Goal: Information Seeking & Learning: Understand process/instructions

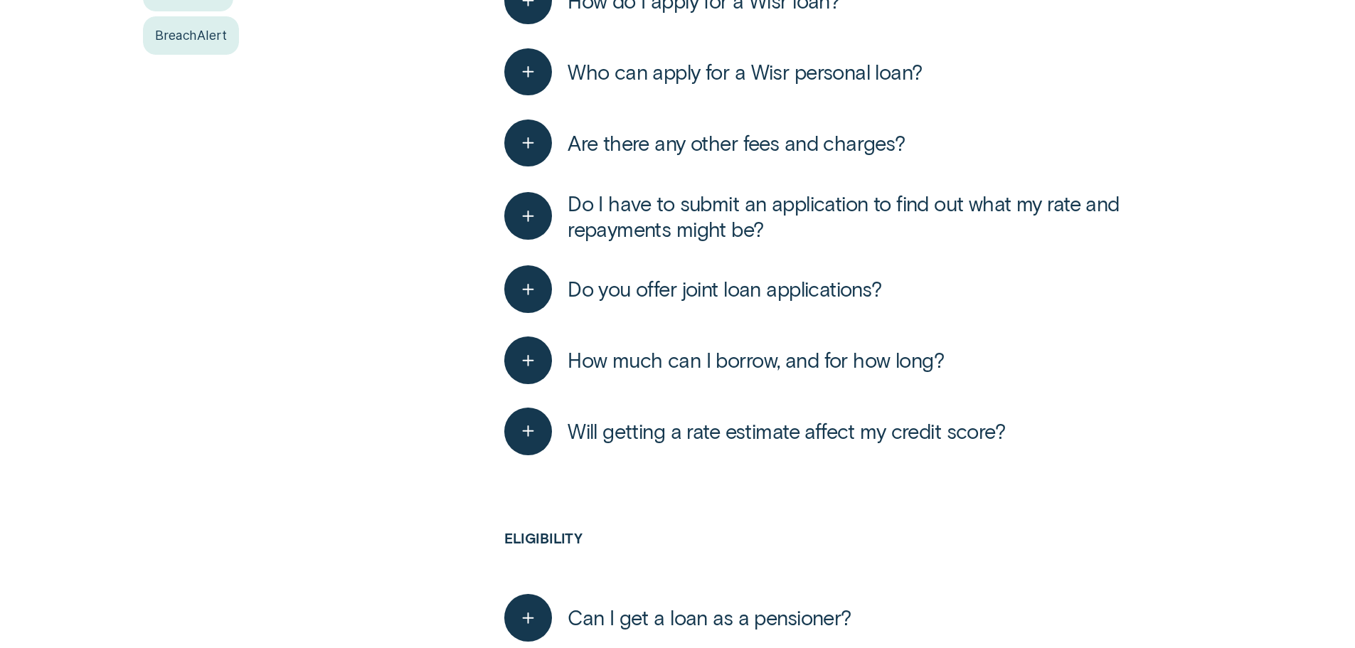
scroll to position [783, 0]
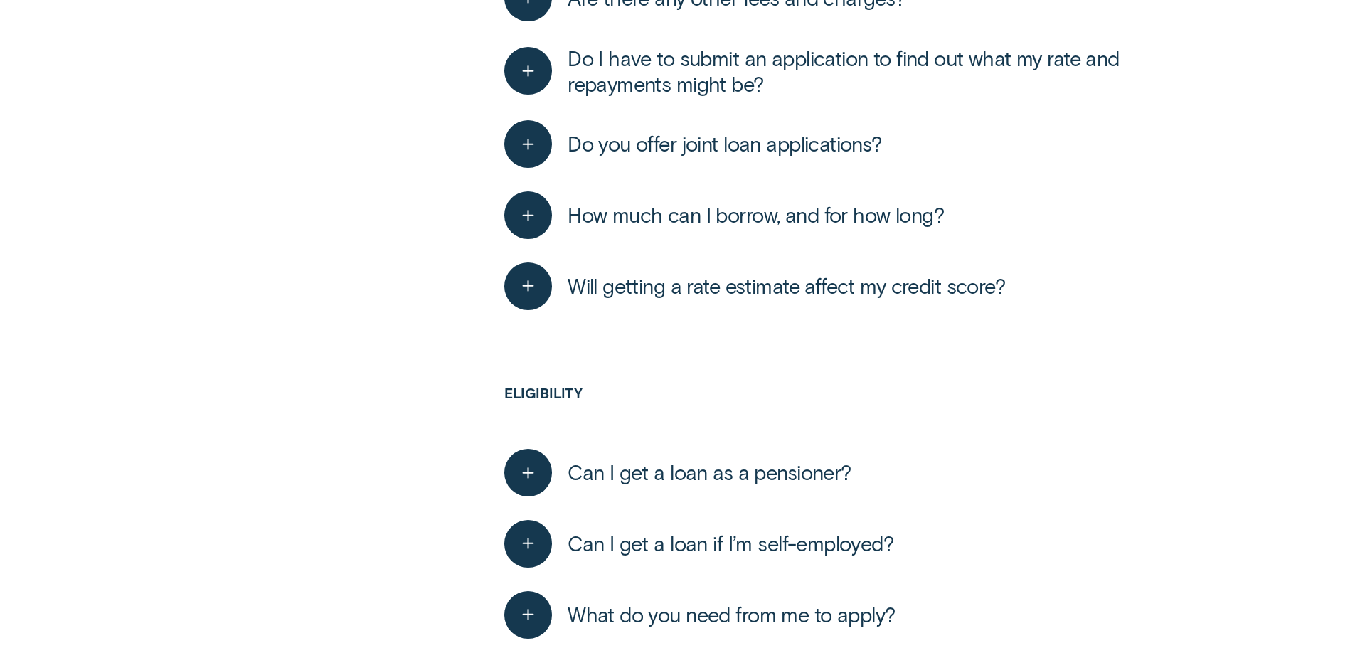
click at [744, 300] on button "Will getting a rate estimate affect my credit score?" at bounding box center [754, 287] width 501 height 48
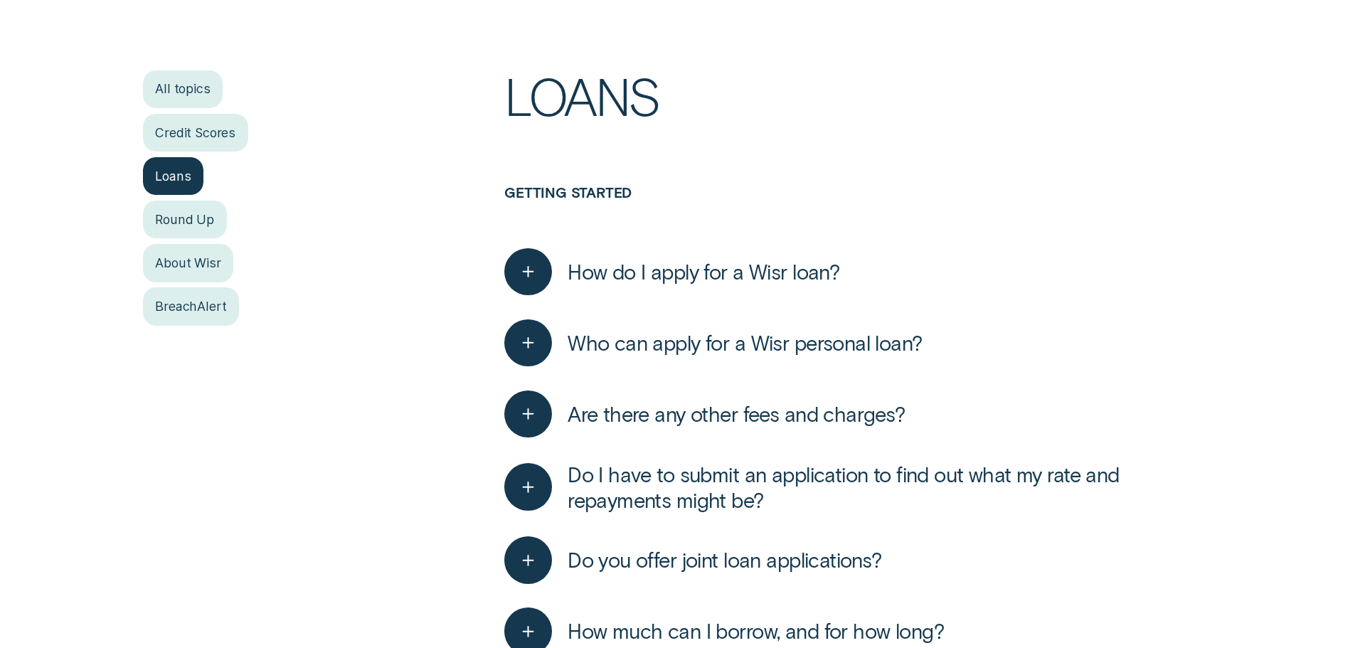
scroll to position [517, 0]
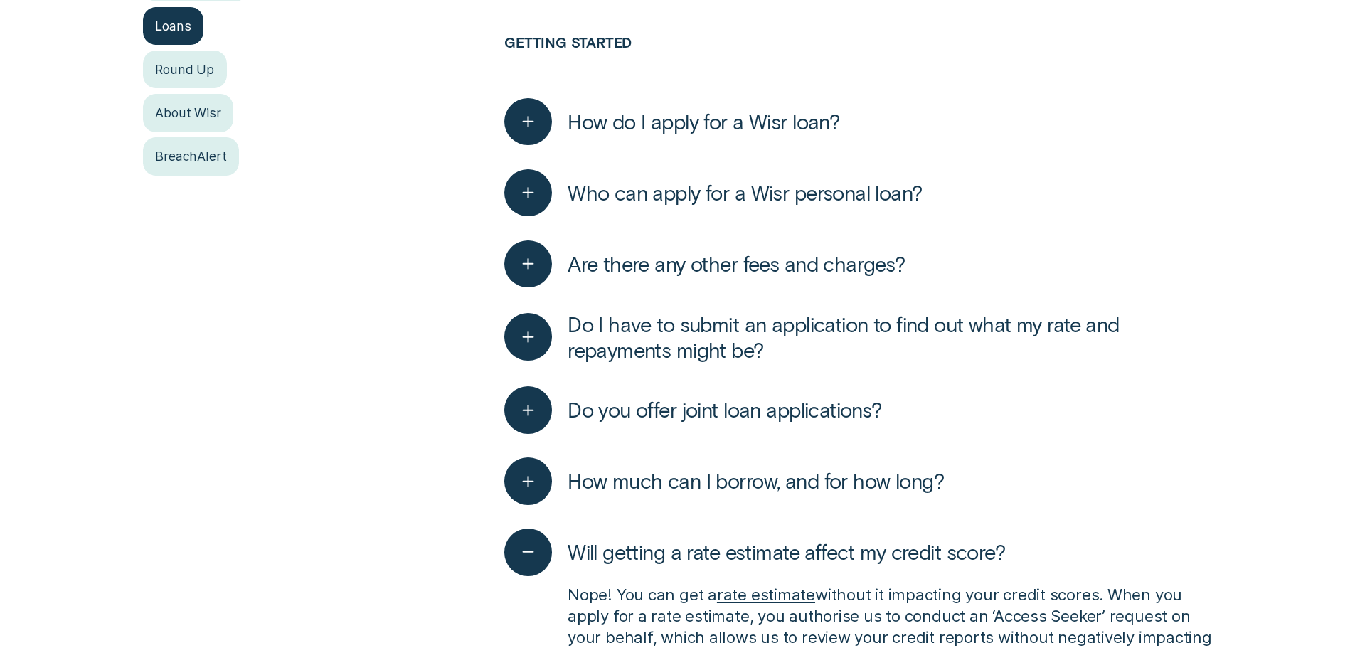
click at [683, 135] on button "How do I apply for a Wisr loan?" at bounding box center [671, 122] width 335 height 48
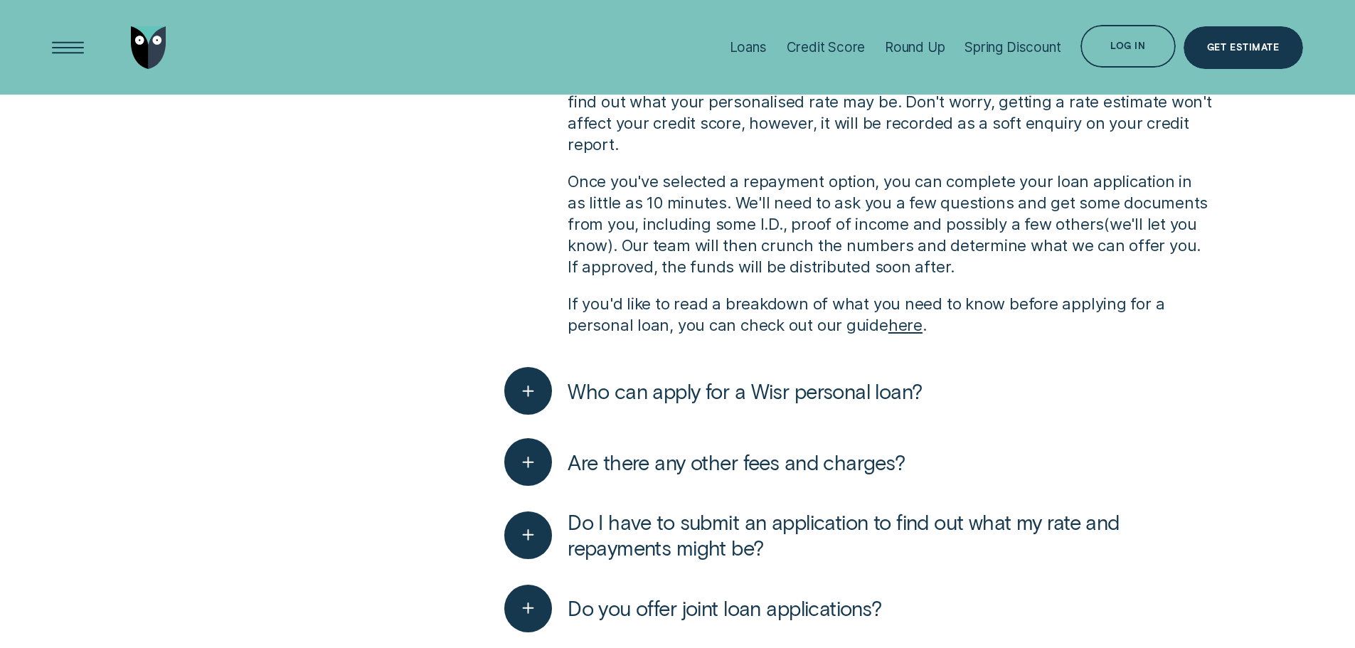
scroll to position [514, 0]
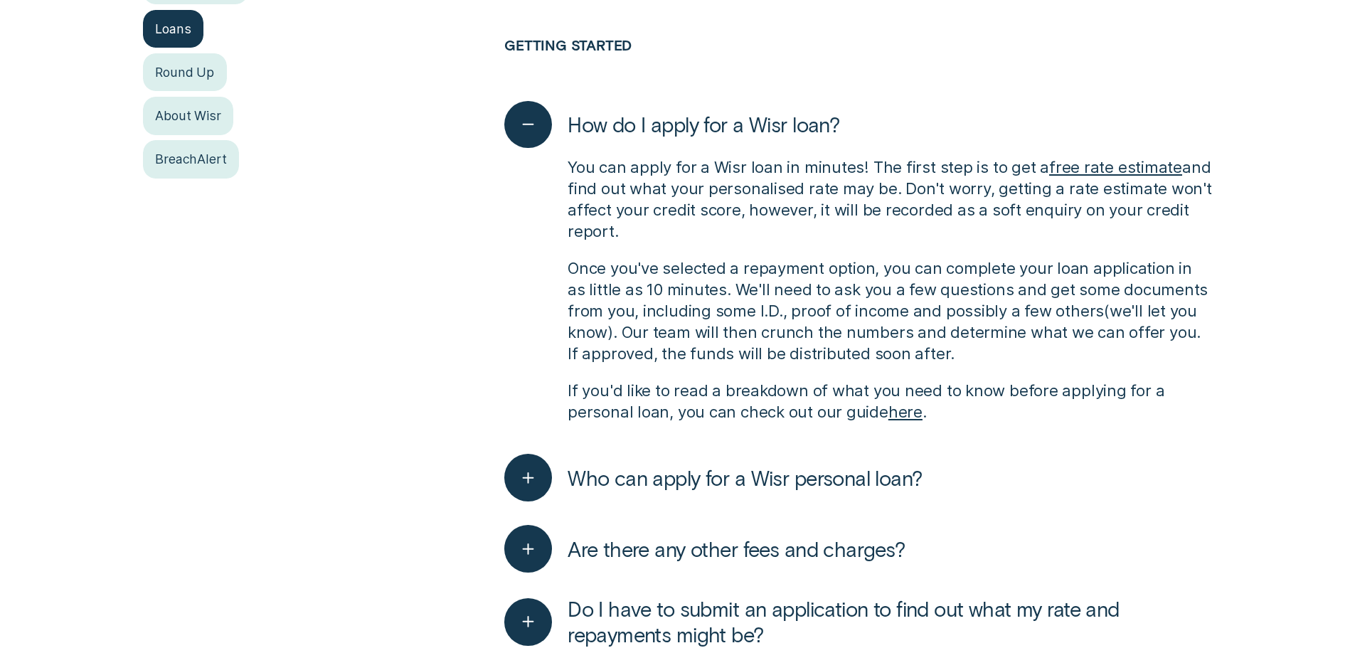
click at [900, 418] on link "here" at bounding box center [906, 411] width 34 height 19
click at [1089, 171] on link "free rate estimate" at bounding box center [1115, 166] width 133 height 19
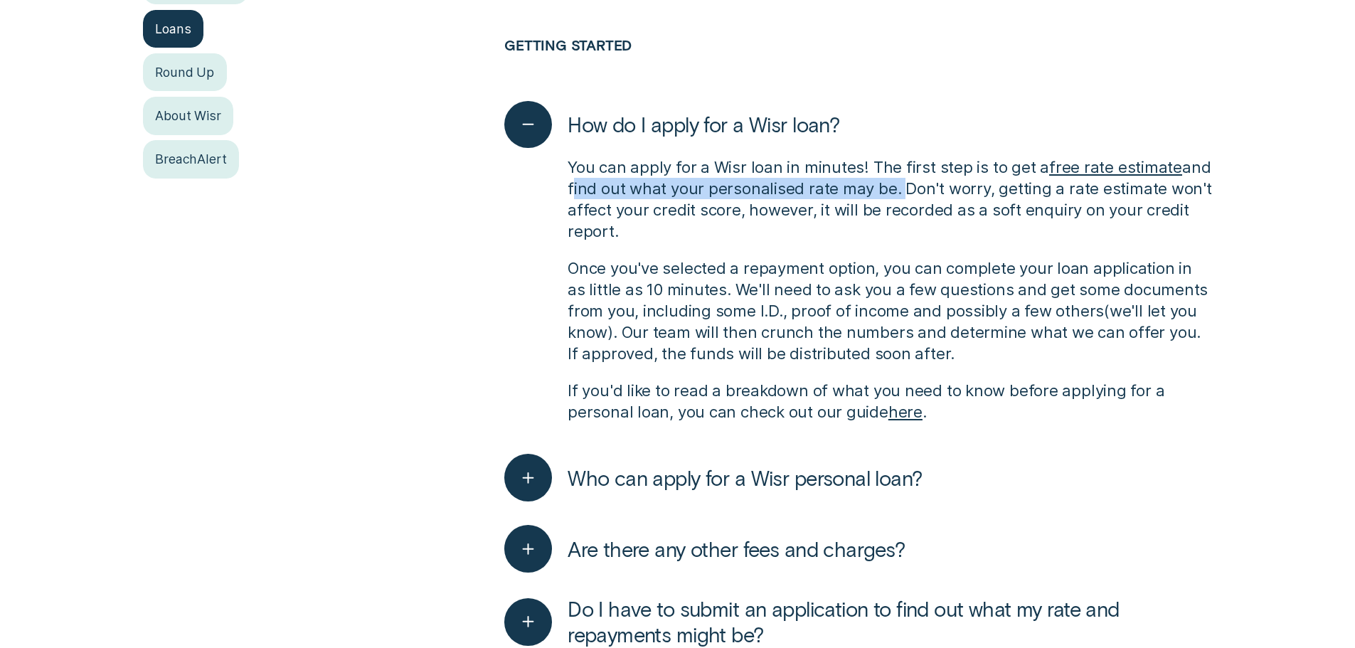
drag, startPoint x: 896, startPoint y: 191, endPoint x: 567, endPoint y: 186, distance: 328.8
click at [567, 186] on div "You can apply for a Wisr loan in minutes! The first step is to get a free rate …" at bounding box center [858, 289] width 708 height 282
drag, startPoint x: 991, startPoint y: 193, endPoint x: 1025, endPoint y: 221, distance: 44.0
click at [1025, 221] on p "You can apply for a Wisr loan in minutes! The first step is to get a free rate …" at bounding box center [890, 199] width 645 height 85
copy p "getting a rate estimate won't affect your credit score, however, it will be rec…"
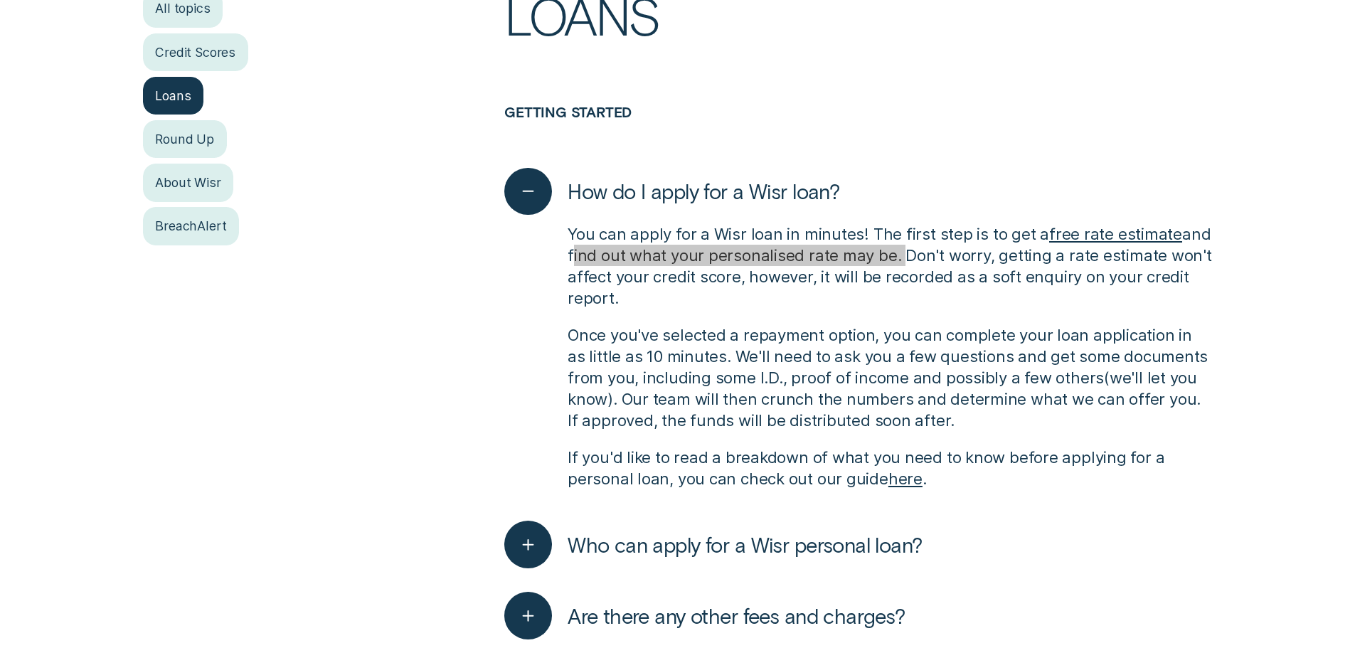
scroll to position [371, 0]
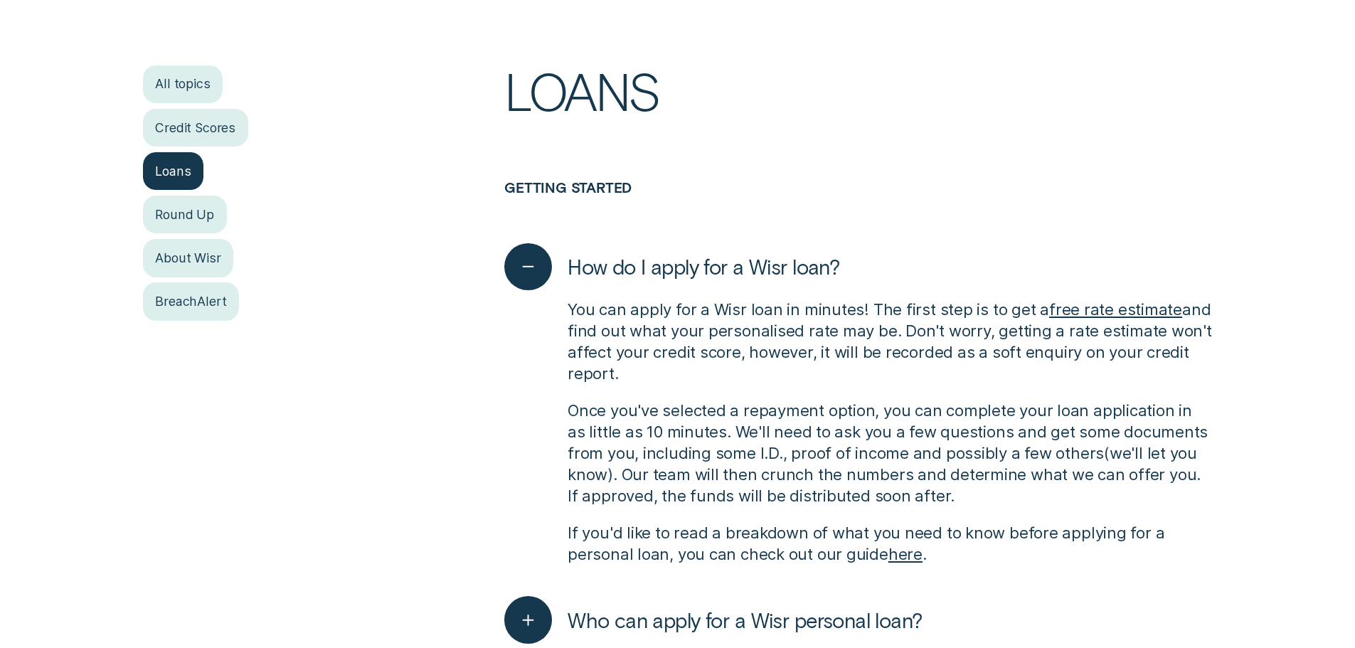
click at [1020, 152] on h1 "Loans" at bounding box center [858, 122] width 708 height 114
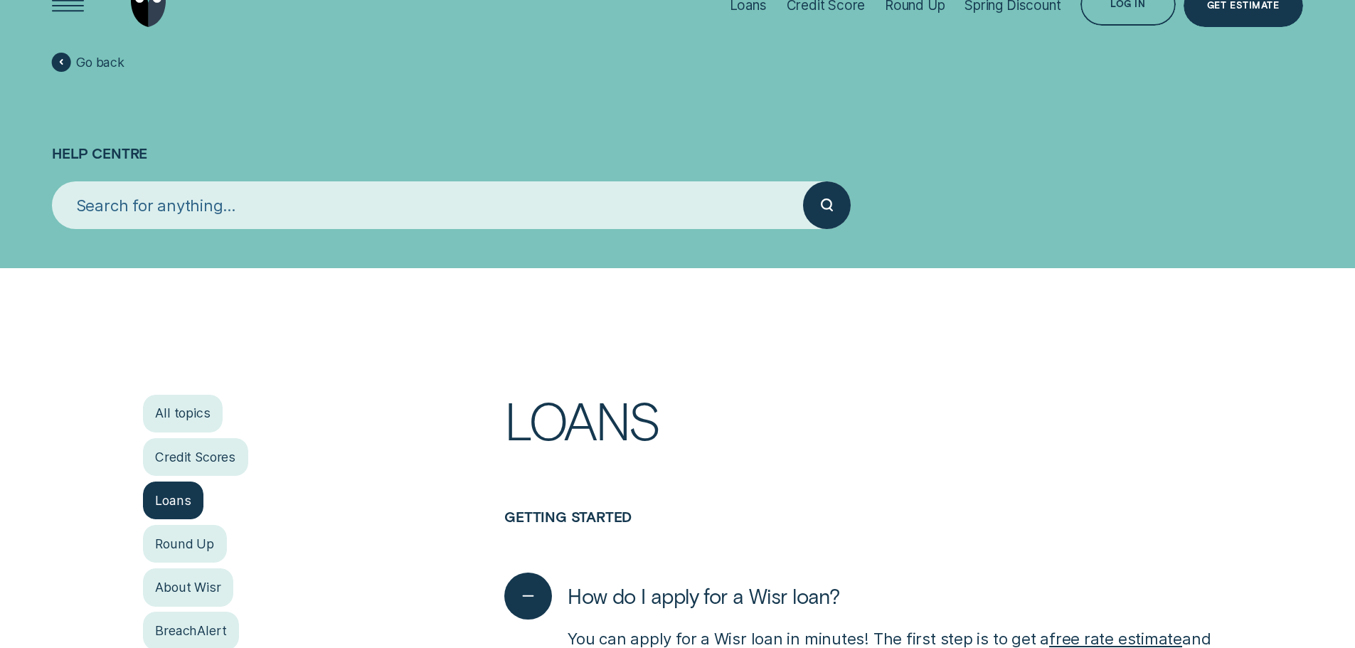
scroll to position [0, 0]
